Goal: Task Accomplishment & Management: Manage account settings

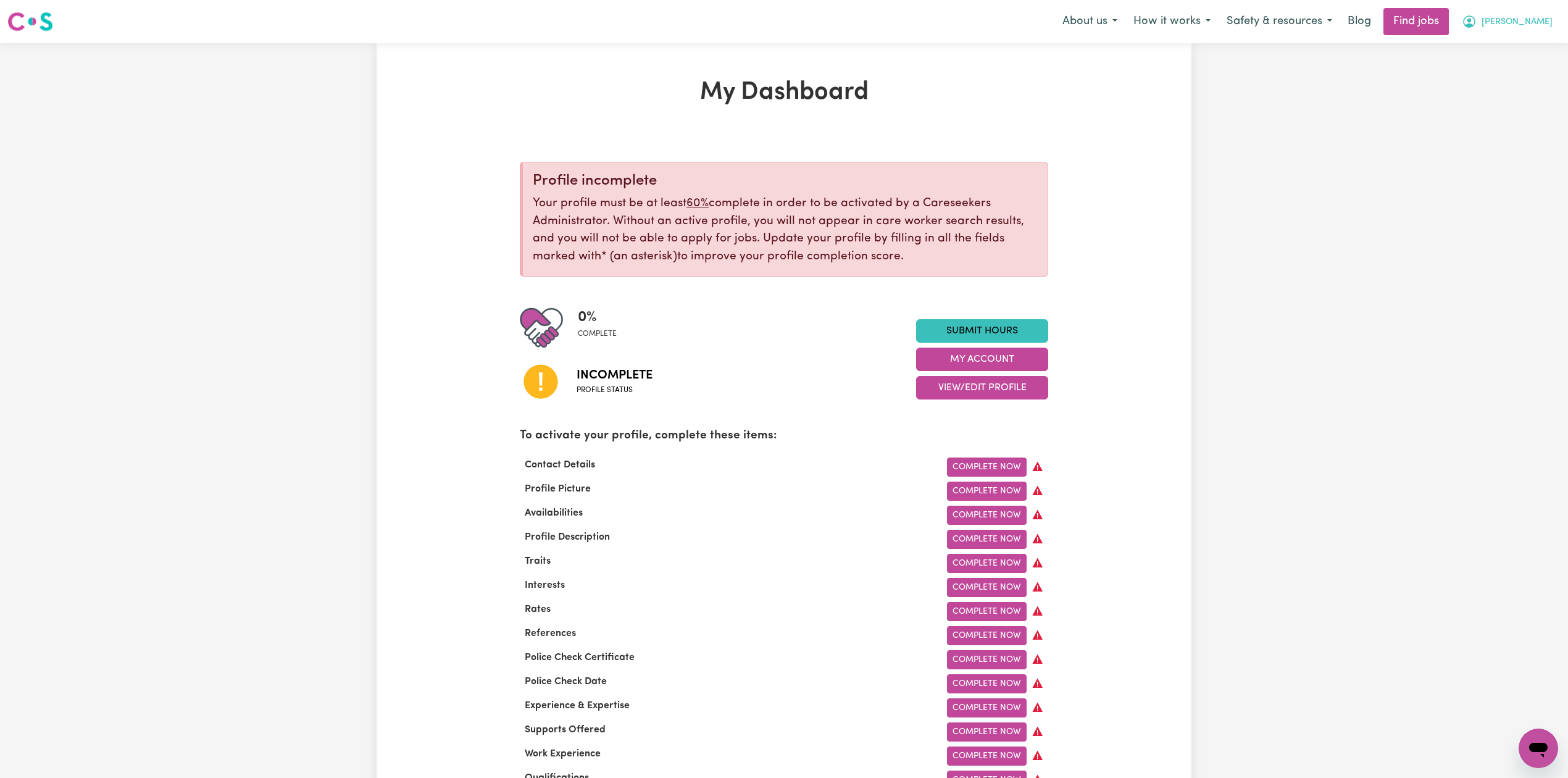
click at [1512, 27] on span "[PERSON_NAME]" at bounding box center [1517, 22] width 71 height 14
click at [1480, 91] on link "Logout" at bounding box center [1511, 94] width 97 height 23
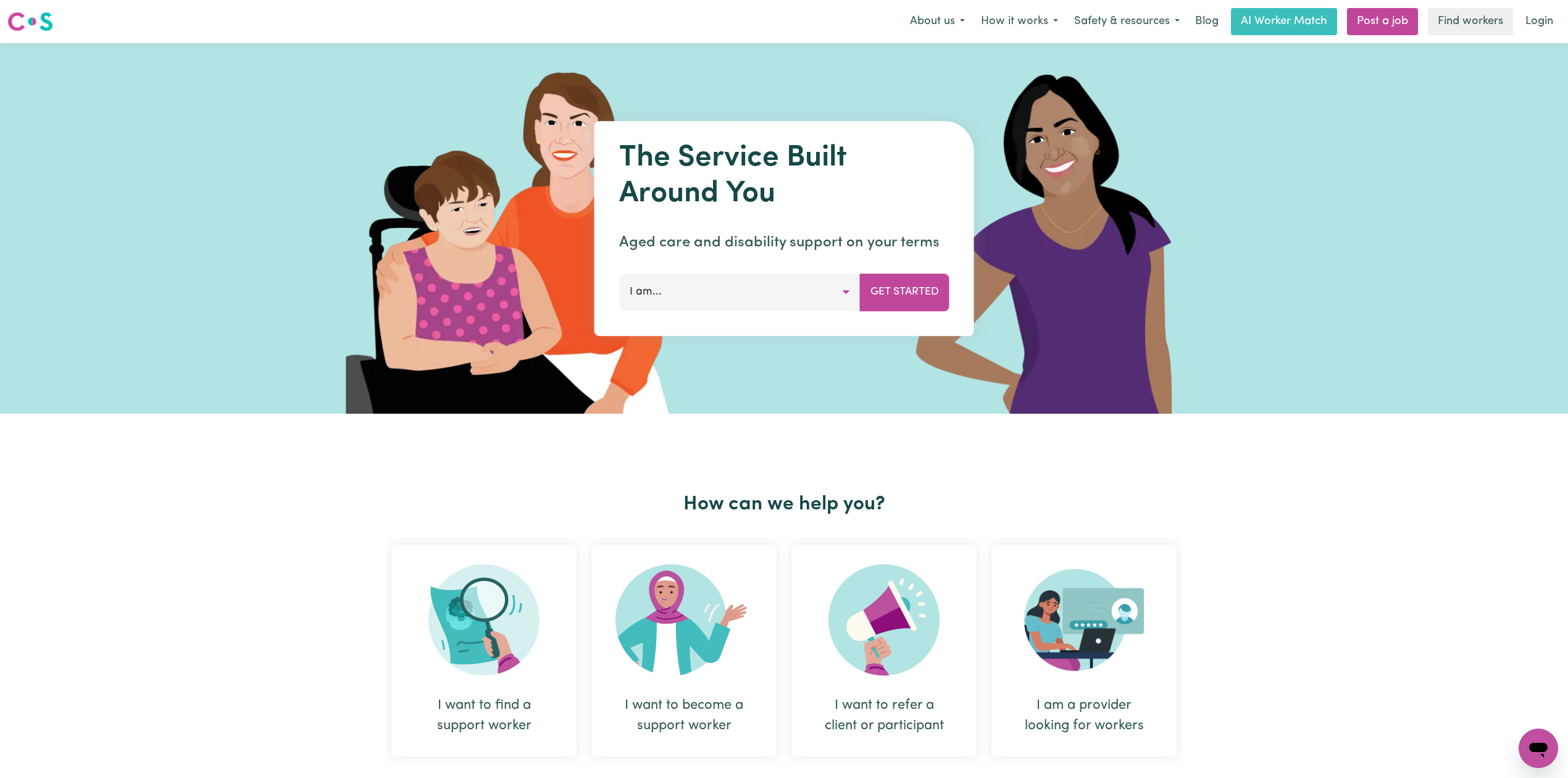
click at [1564, 24] on div "Menu About us How it works Safety & resources Blog AI Worker Match Post a job F…" at bounding box center [784, 21] width 1568 height 28
click at [1559, 24] on link "Login" at bounding box center [1539, 21] width 43 height 27
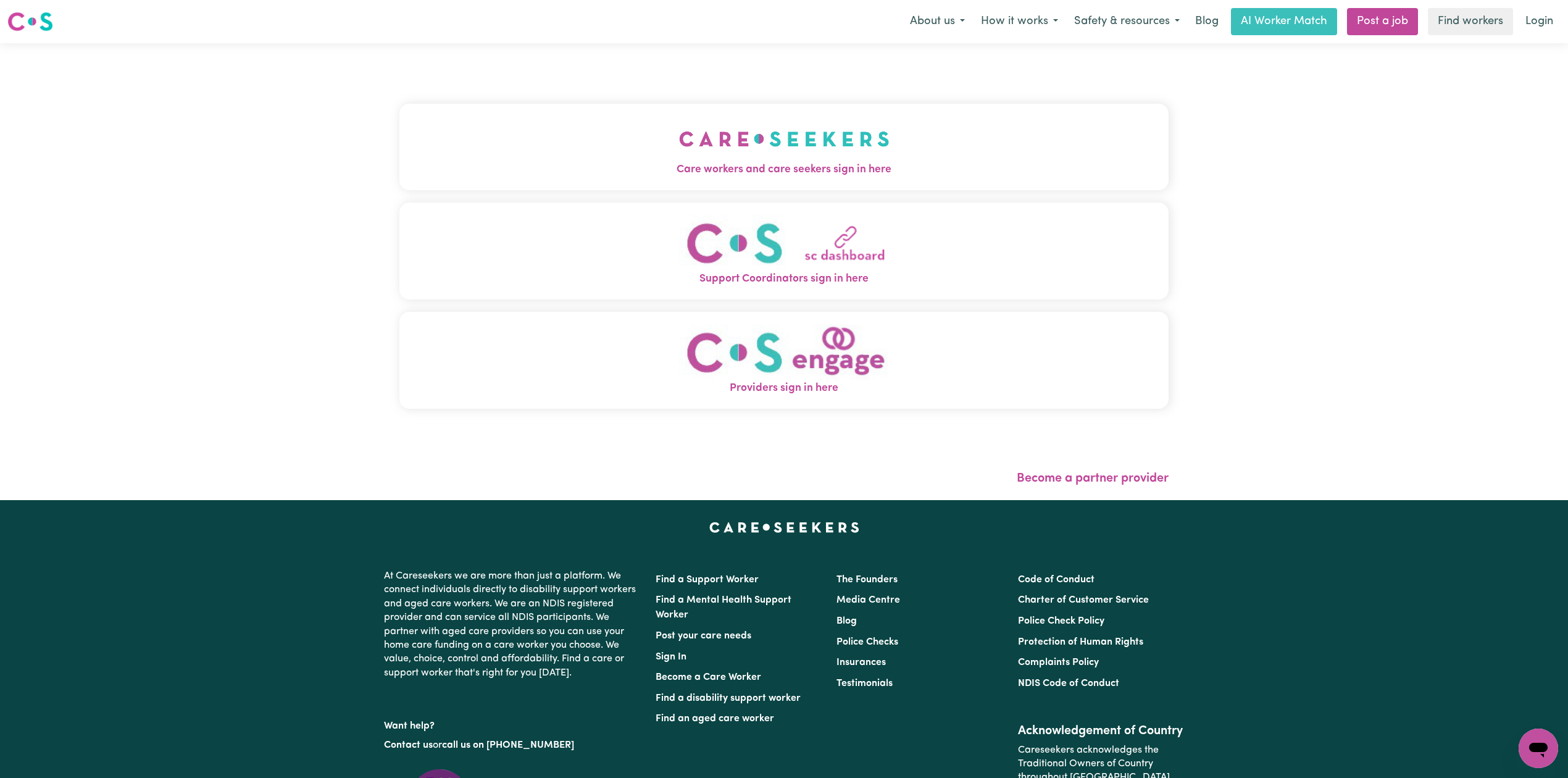
click at [747, 172] on span "Care workers and care seekers sign in here" at bounding box center [784, 170] width 769 height 17
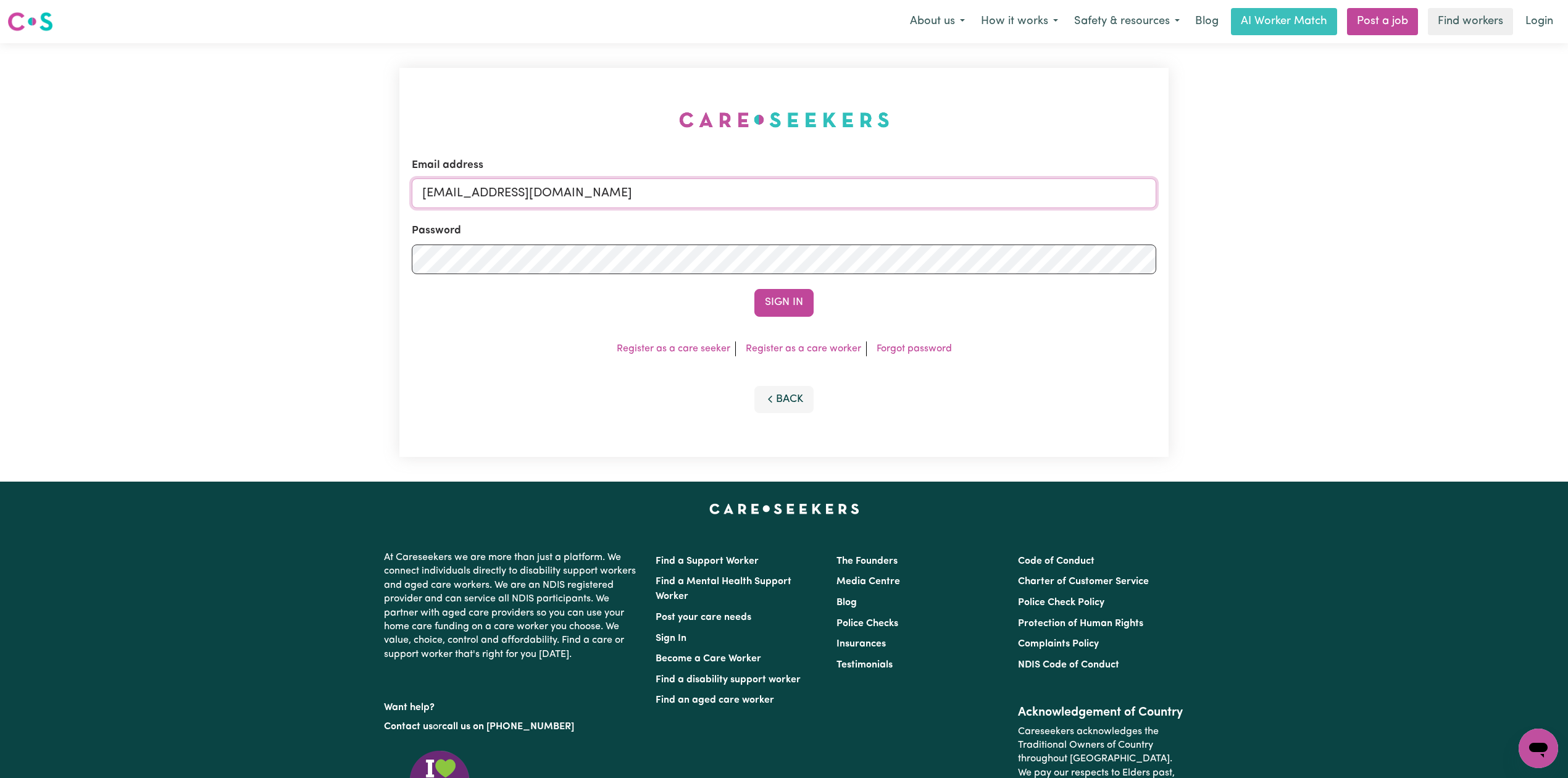
drag, startPoint x: 613, startPoint y: 179, endPoint x: 585, endPoint y: 196, distance: 32.8
click at [603, 189] on input "[EMAIL_ADDRESS][DOMAIN_NAME]" at bounding box center [784, 193] width 745 height 30
drag, startPoint x: 486, startPoint y: 186, endPoint x: 899, endPoint y: 194, distance: 413.1
click at [900, 191] on input "Superuser~[EMAIL_ADDRESS][DOMAIN_NAME]" at bounding box center [784, 193] width 745 height 30
type input "Superuser~[EMAIL_ADDRESS][DOMAIN_NAME]"
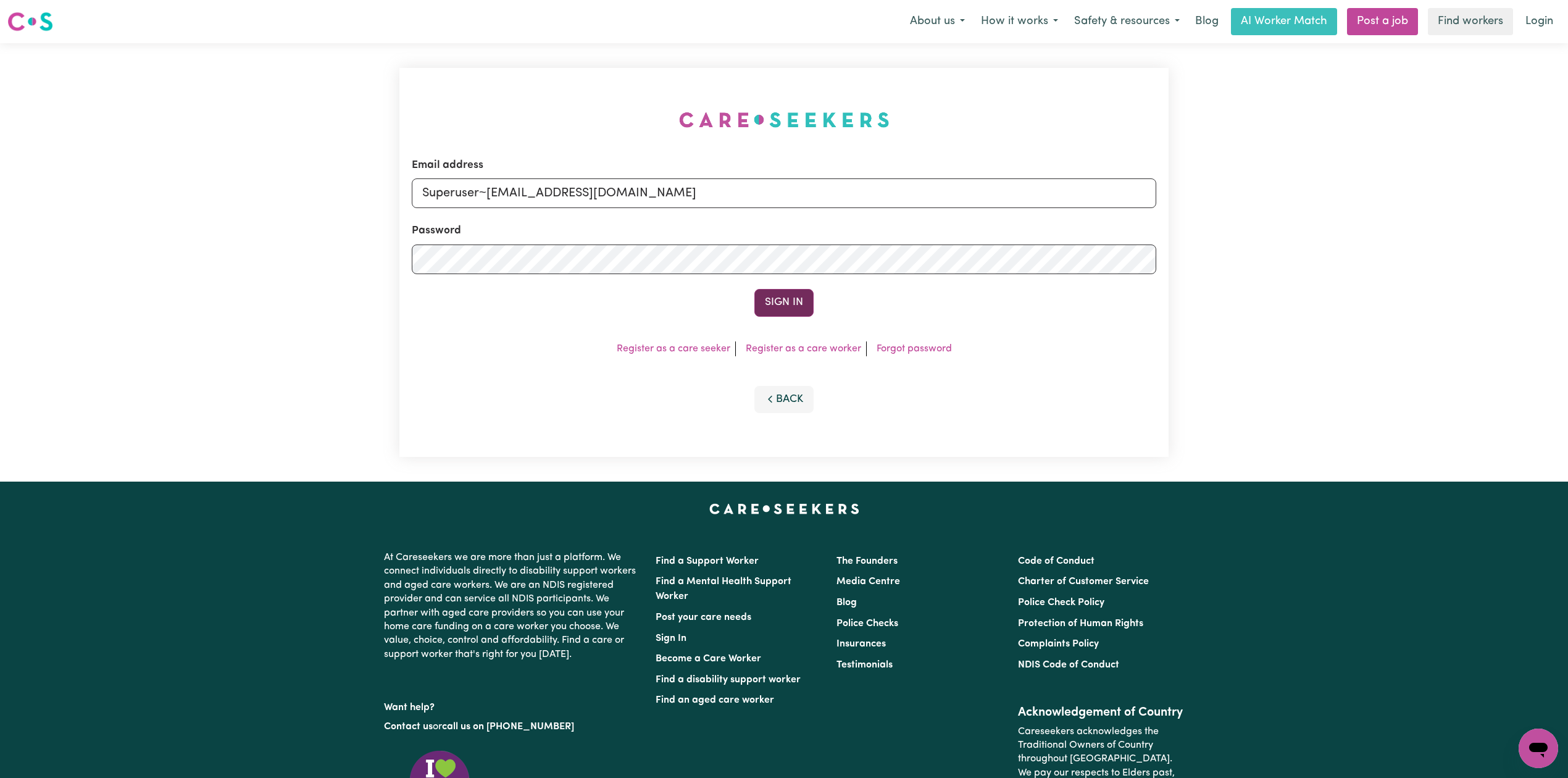
click at [778, 301] on button "Sign In" at bounding box center [784, 303] width 59 height 27
